Goal: Feedback & Contribution: Submit feedback/report problem

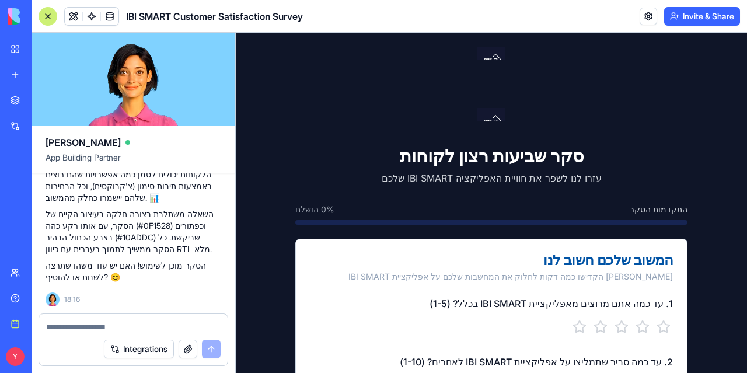
click at [117, 316] on div at bounding box center [133, 323] width 189 height 19
click at [92, 324] on textarea at bounding box center [133, 327] width 175 height 12
type textarea "*"
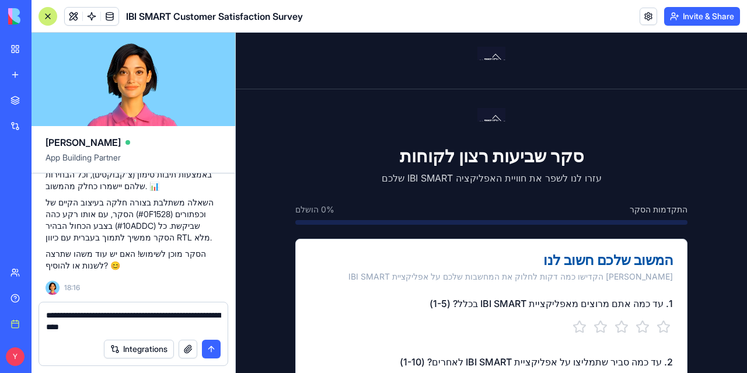
type textarea "**********"
click at [208, 348] on button "submit" at bounding box center [211, 349] width 19 height 19
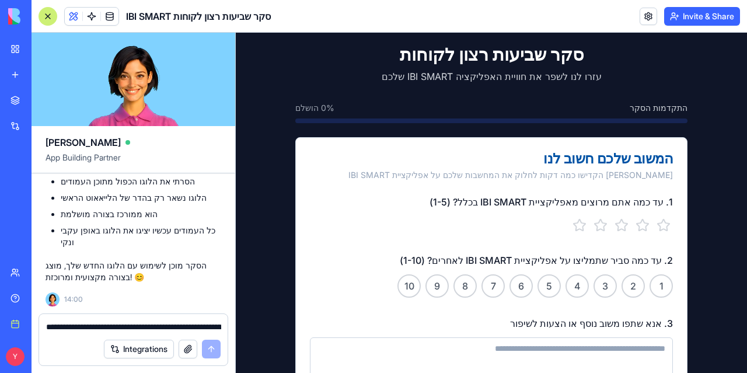
scroll to position [0, 0]
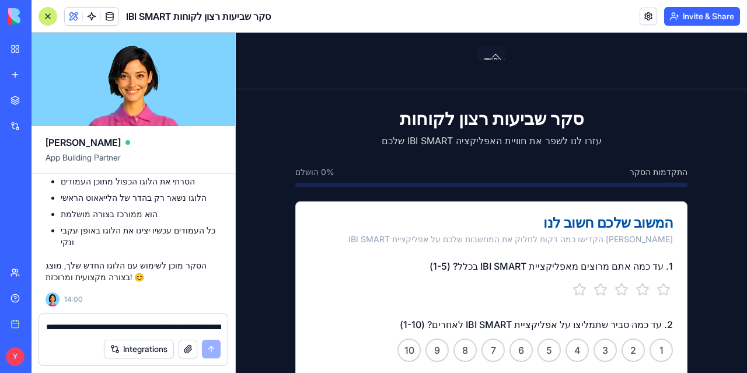
click at [707, 14] on button "Invite & Share" at bounding box center [702, 16] width 76 height 19
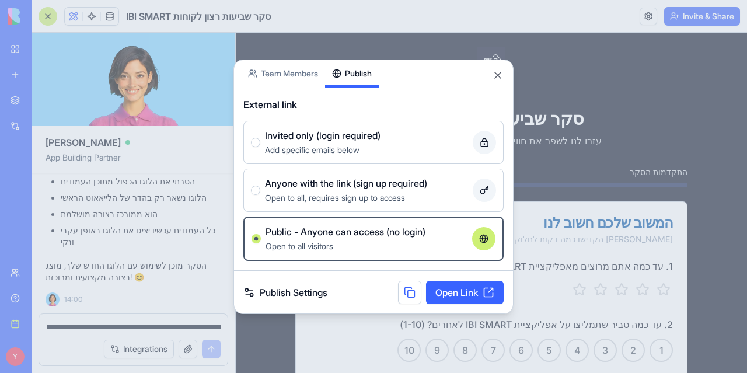
click at [360, 76] on button "Publish" at bounding box center [352, 73] width 54 height 27
click at [409, 290] on button at bounding box center [409, 292] width 23 height 23
